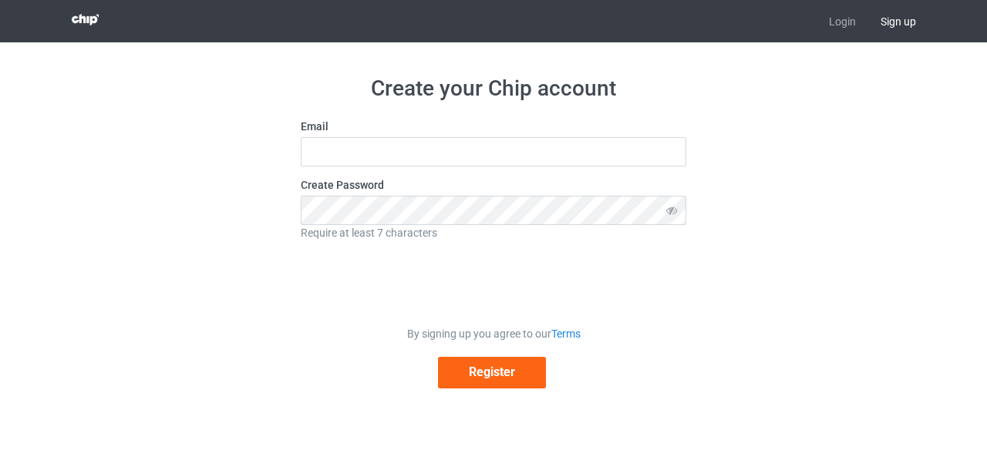
drag, startPoint x: 87, startPoint y: 1, endPoint x: 368, endPoint y: 70, distance: 289.8
click at [368, 70] on div "Create your Chip account Email Create Password Require at least 7 characters By…" at bounding box center [493, 231] width 869 height 378
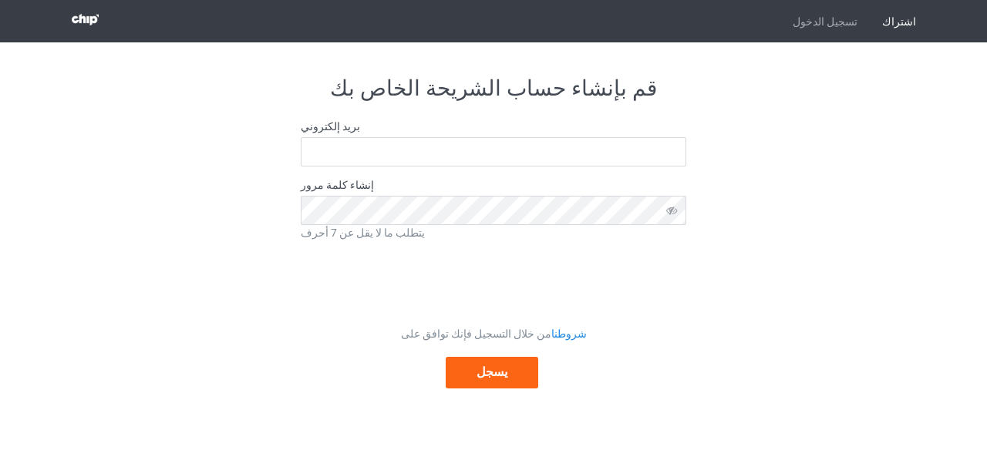
drag, startPoint x: 105, startPoint y: 2, endPoint x: 61, endPoint y: 129, distance: 134.6
click at [61, 129] on div "قم بإنشاء حساب الشريحة الخاص بك بريد إلكتروني إنشاء كلمة مرور يتطلب ما لا يقل ع…" at bounding box center [493, 231] width 869 height 378
click at [829, 222] on div "قم بإنشاء حساب الشريحة الخاص بك بريد إلكتروني إنشاء كلمة مرور يتطلب ما لا يقل ع…" at bounding box center [493, 231] width 869 height 378
click at [242, 331] on div "قم بإنشاء حساب الشريحة الخاص بك بريد إلكتروني إنشاء كلمة مرور يتطلب ما لا يقل ع…" at bounding box center [493, 231] width 869 height 378
